Goal: Find specific page/section: Find specific page/section

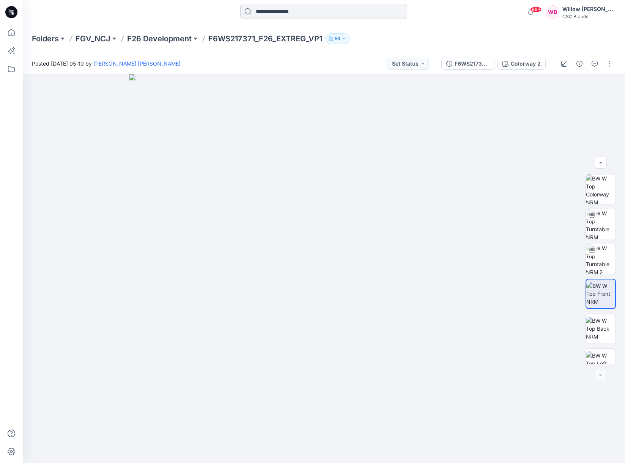
click at [260, 12] on input at bounding box center [323, 11] width 167 height 15
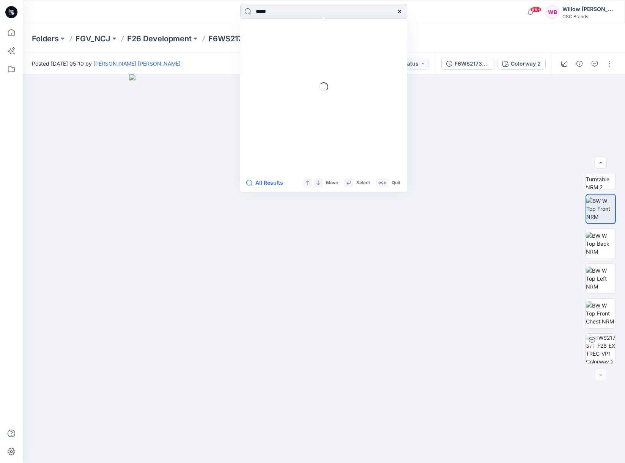
type input "******"
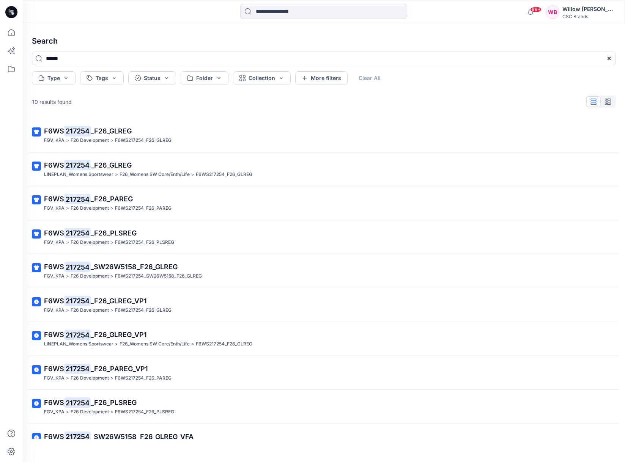
click at [101, 232] on span "_F26_PLSREG" at bounding box center [114, 233] width 46 height 8
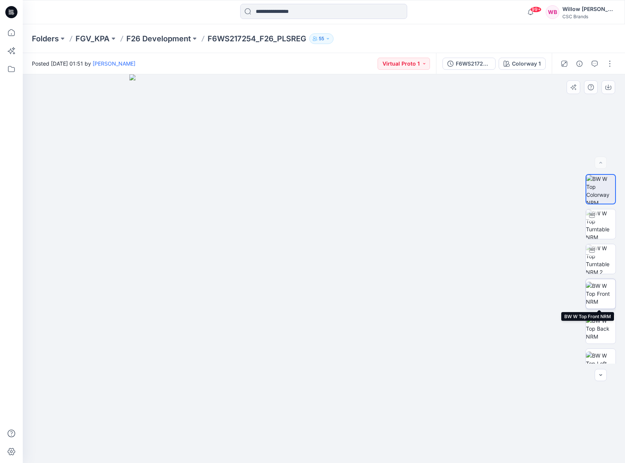
click at [599, 296] on img at bounding box center [601, 294] width 30 height 24
click at [619, 216] on div "BW" at bounding box center [601, 269] width 49 height 190
drag, startPoint x: 619, startPoint y: 216, endPoint x: 620, endPoint y: 221, distance: 5.1
click at [613, 223] on div "BW" at bounding box center [601, 269] width 49 height 190
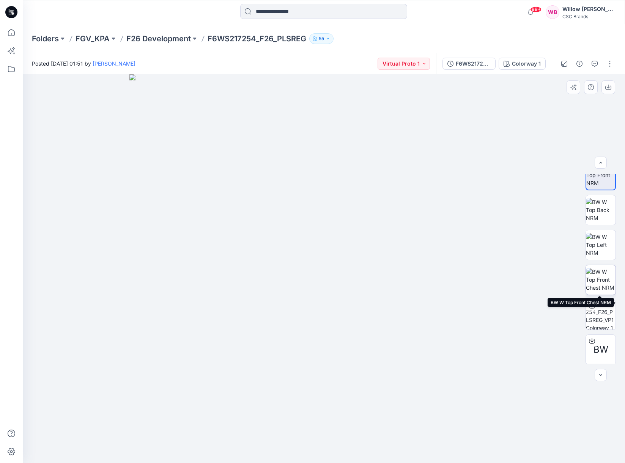
click at [597, 284] on img at bounding box center [601, 280] width 30 height 24
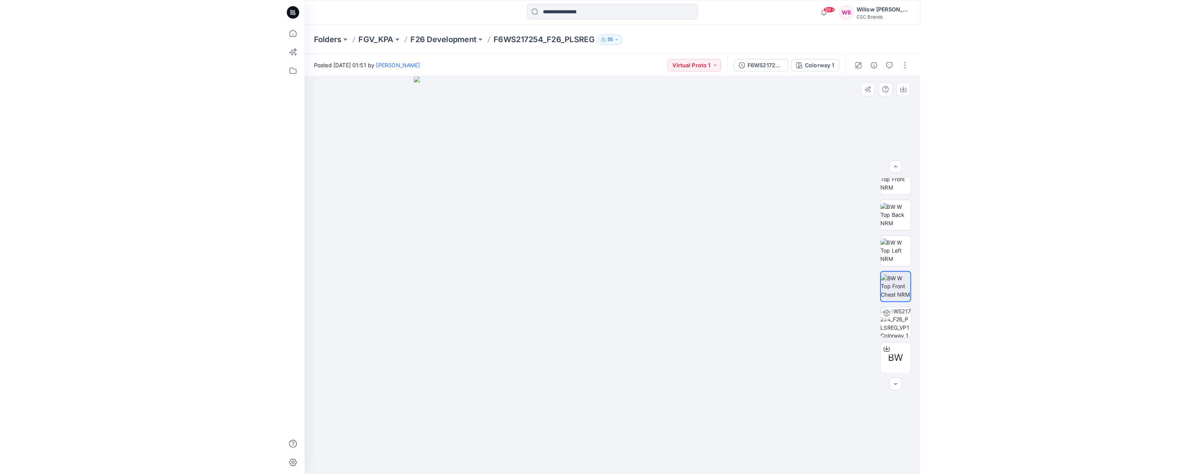
scroll to position [120, 0]
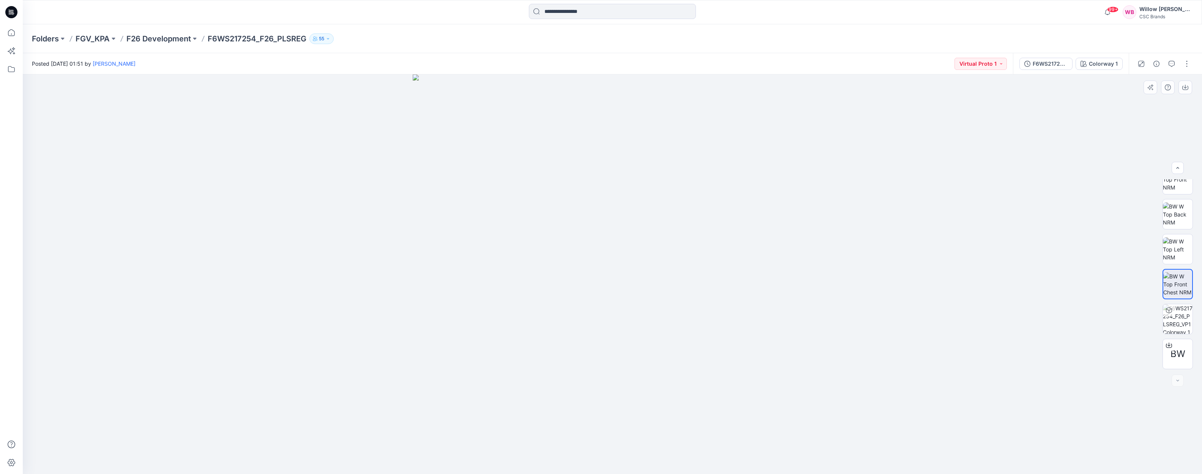
drag, startPoint x: 1194, startPoint y: 362, endPoint x: 1191, endPoint y: 370, distance: 9.2
click at [625, 375] on div "BW Colorway 1 Loading... Material Properties Loading..." at bounding box center [612, 273] width 1179 height 399
click at [625, 370] on div at bounding box center [612, 273] width 1179 height 399
click at [625, 246] on img at bounding box center [1178, 249] width 30 height 24
click at [625, 219] on img at bounding box center [1178, 214] width 30 height 24
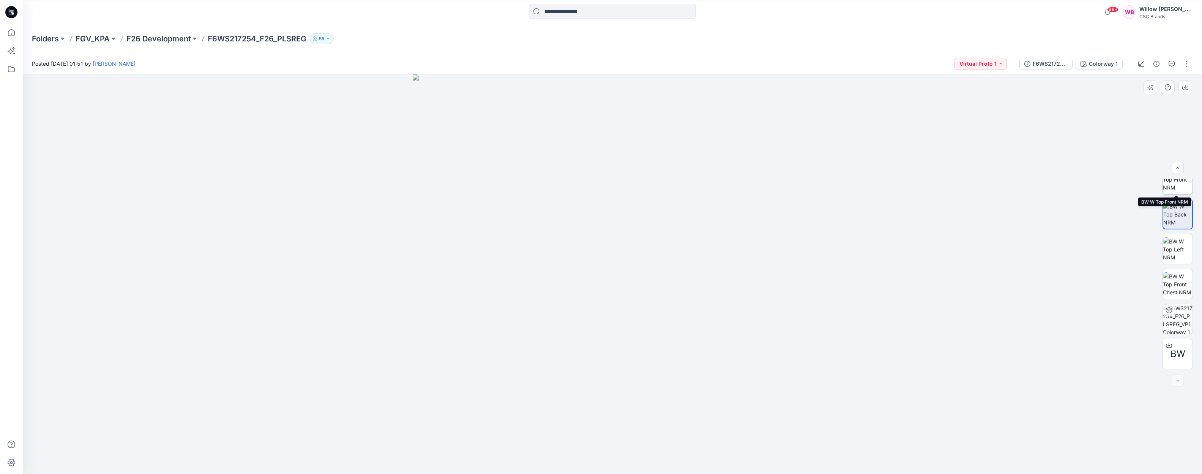
click at [625, 190] on img at bounding box center [1178, 179] width 30 height 24
click at [625, 316] on img at bounding box center [1178, 319] width 30 height 30
